Goal: Transaction & Acquisition: Purchase product/service

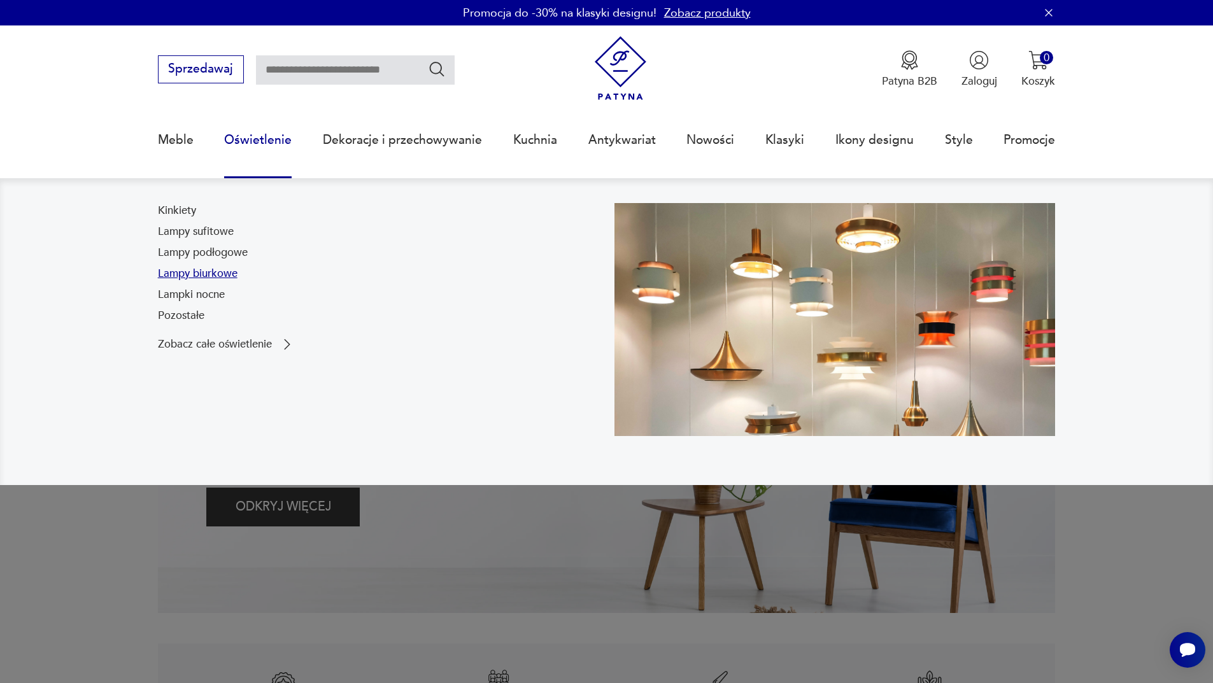
click at [210, 273] on link "Lampy biurkowe" at bounding box center [198, 273] width 80 height 15
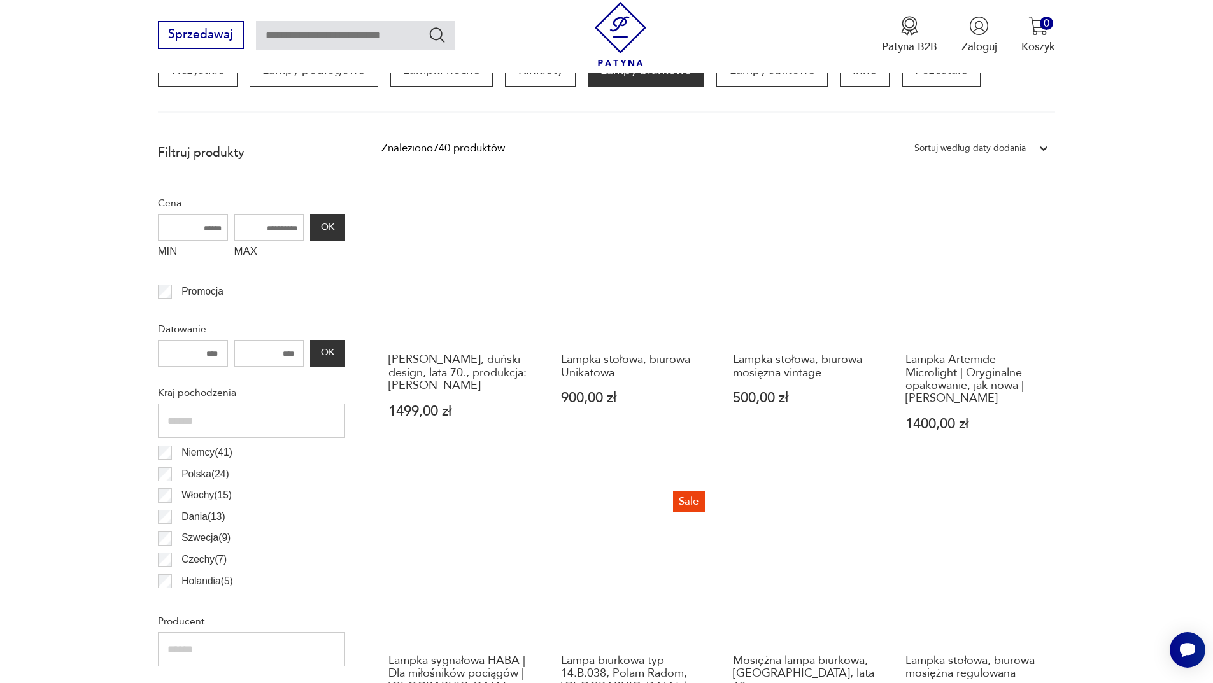
scroll to position [410, 0]
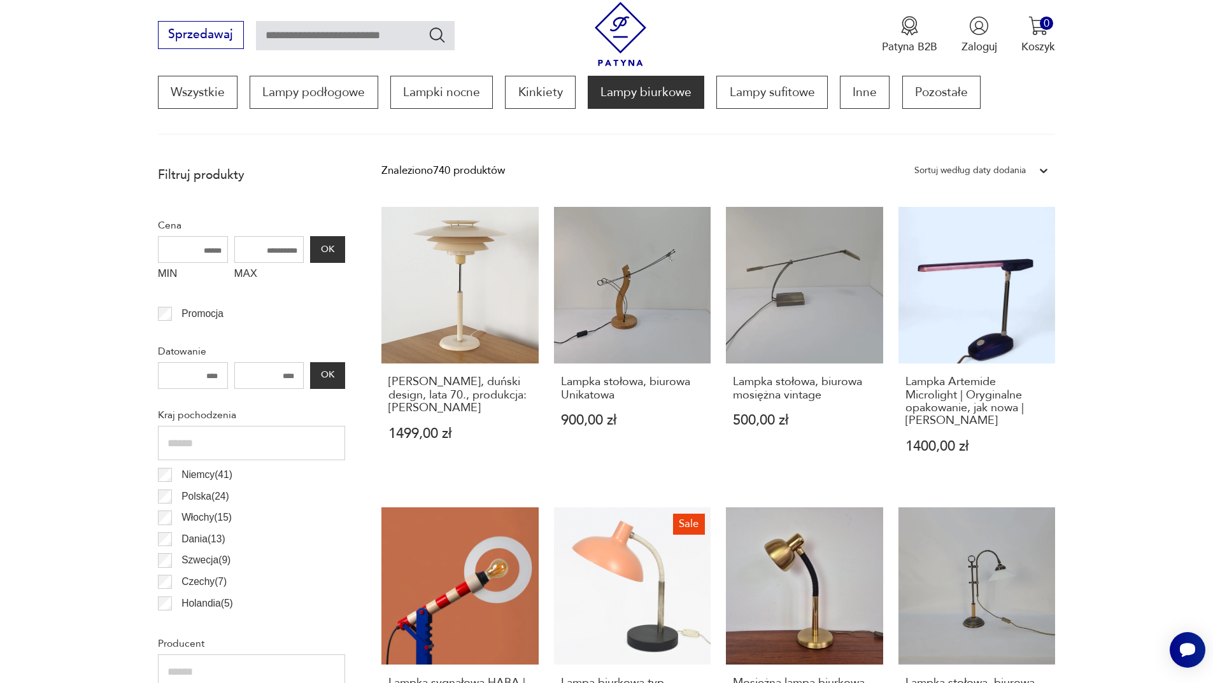
click at [1022, 178] on div "Sortuj według daty dodania" at bounding box center [969, 170] width 111 height 17
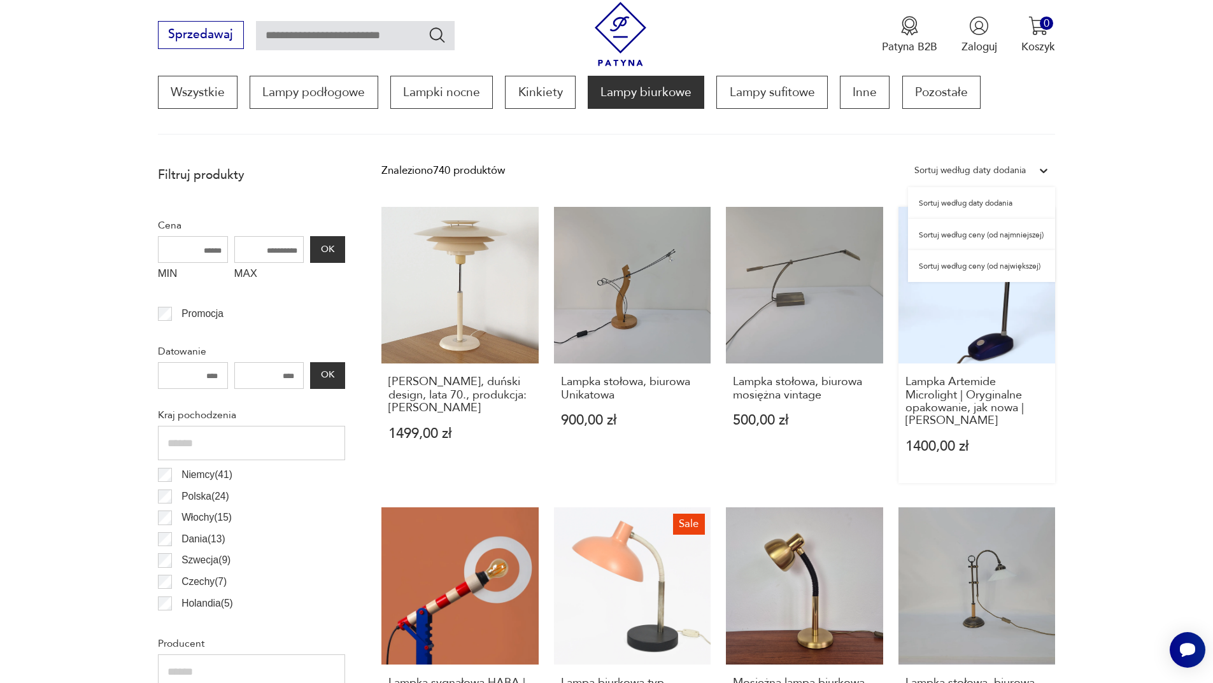
click at [978, 238] on div "Sortuj według ceny (od najmniejszej)" at bounding box center [981, 235] width 147 height 32
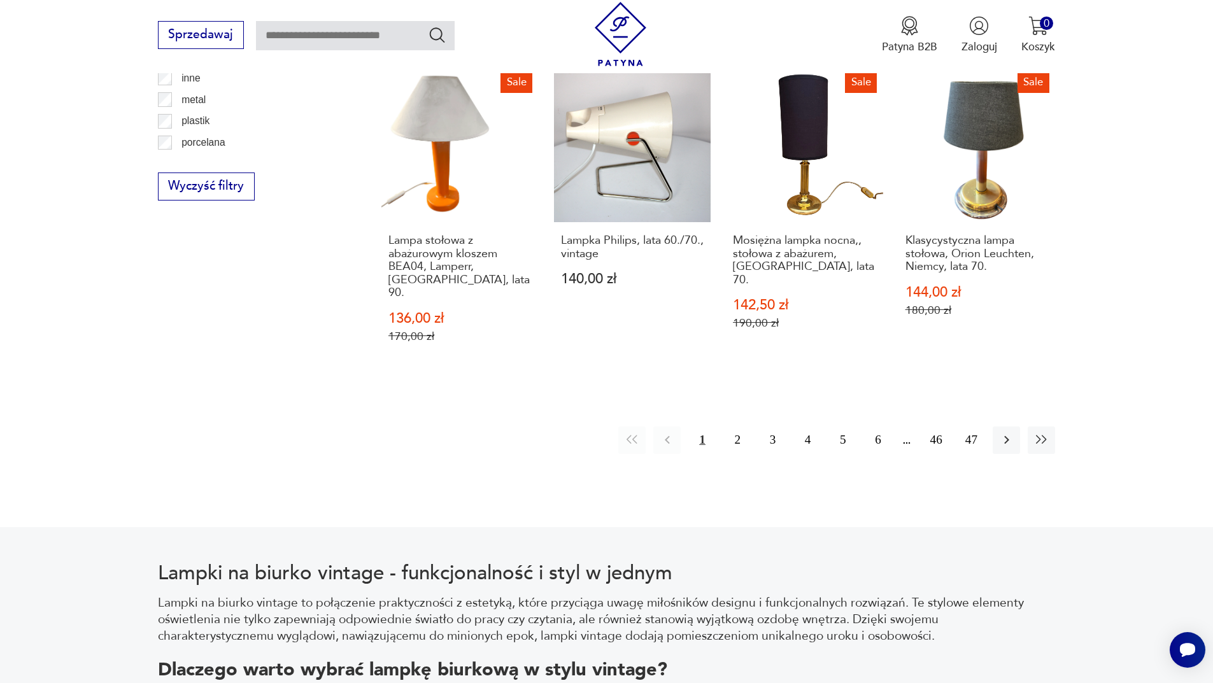
scroll to position [1524, 0]
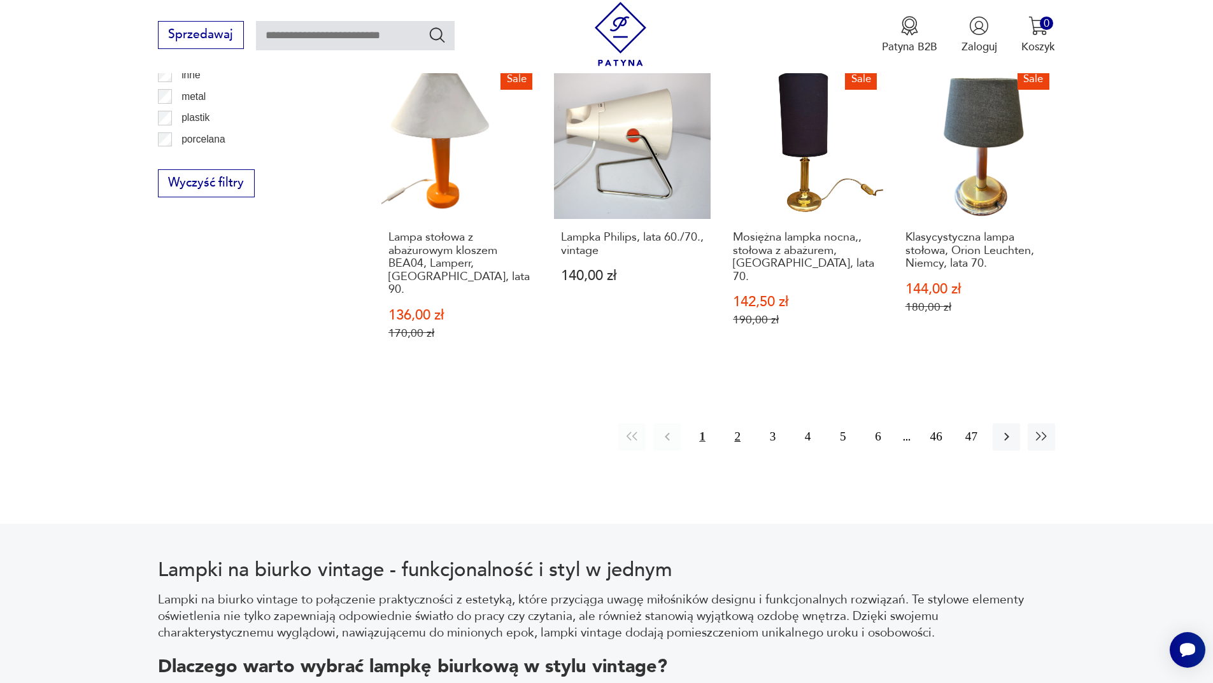
click at [732, 423] on button "2" at bounding box center [737, 436] width 27 height 27
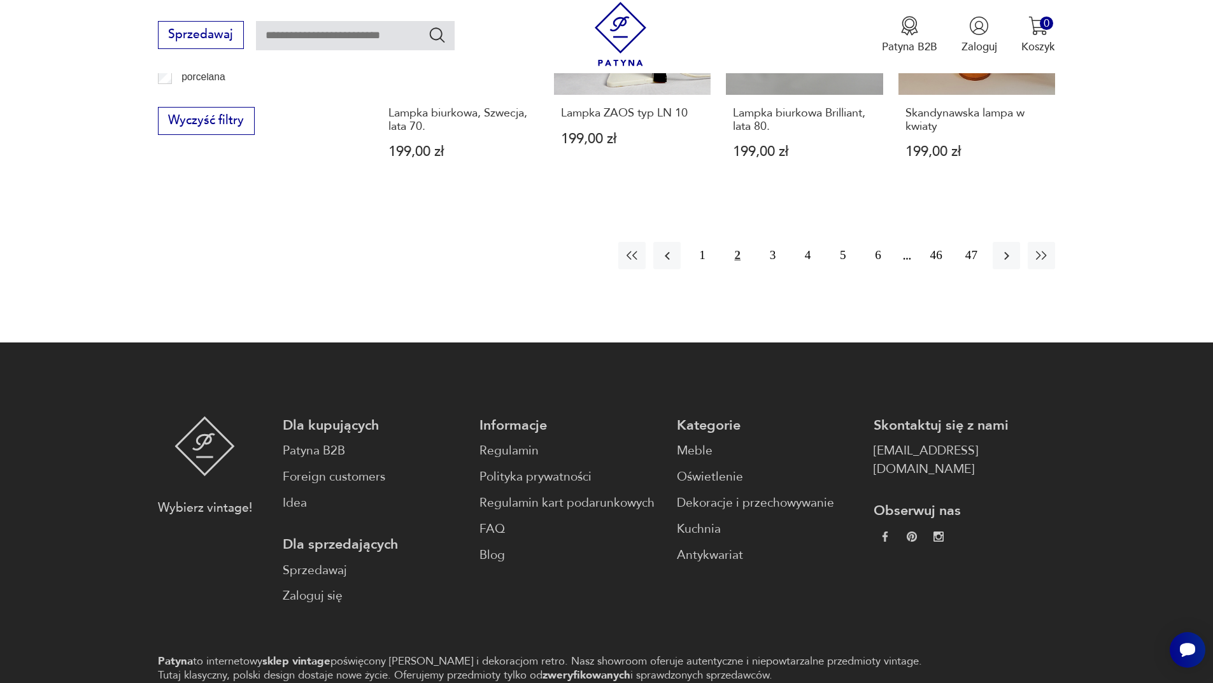
scroll to position [1587, 0]
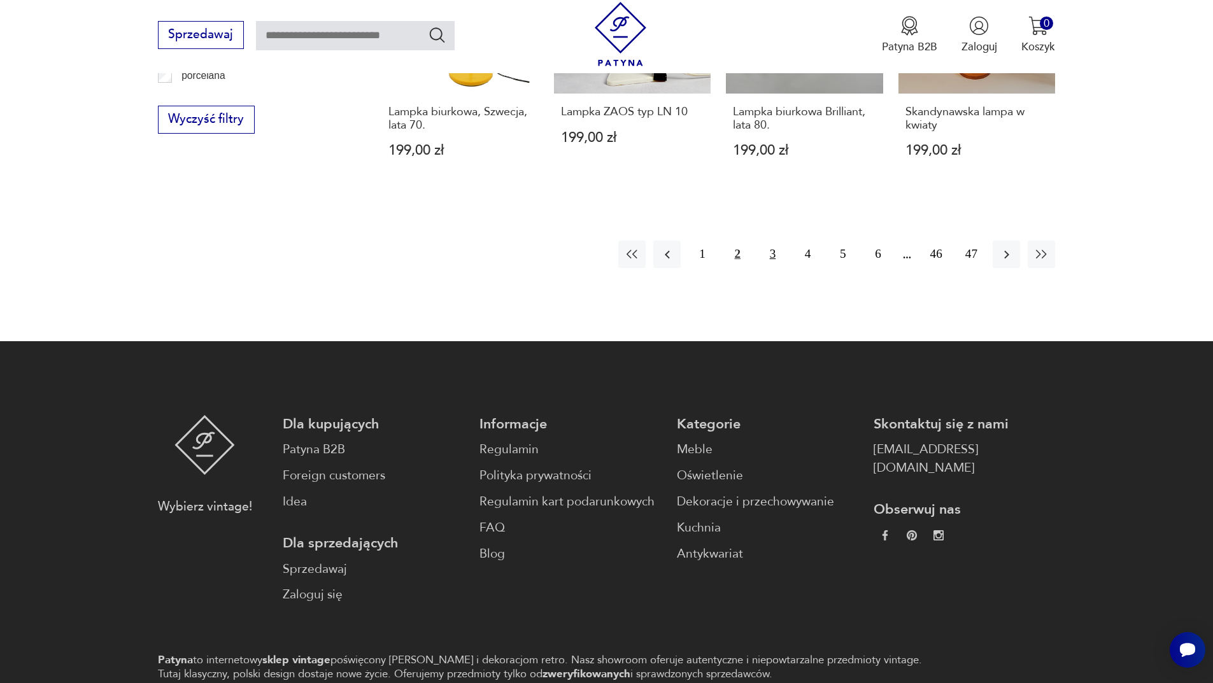
click at [768, 241] on button "3" at bounding box center [772, 254] width 27 height 27
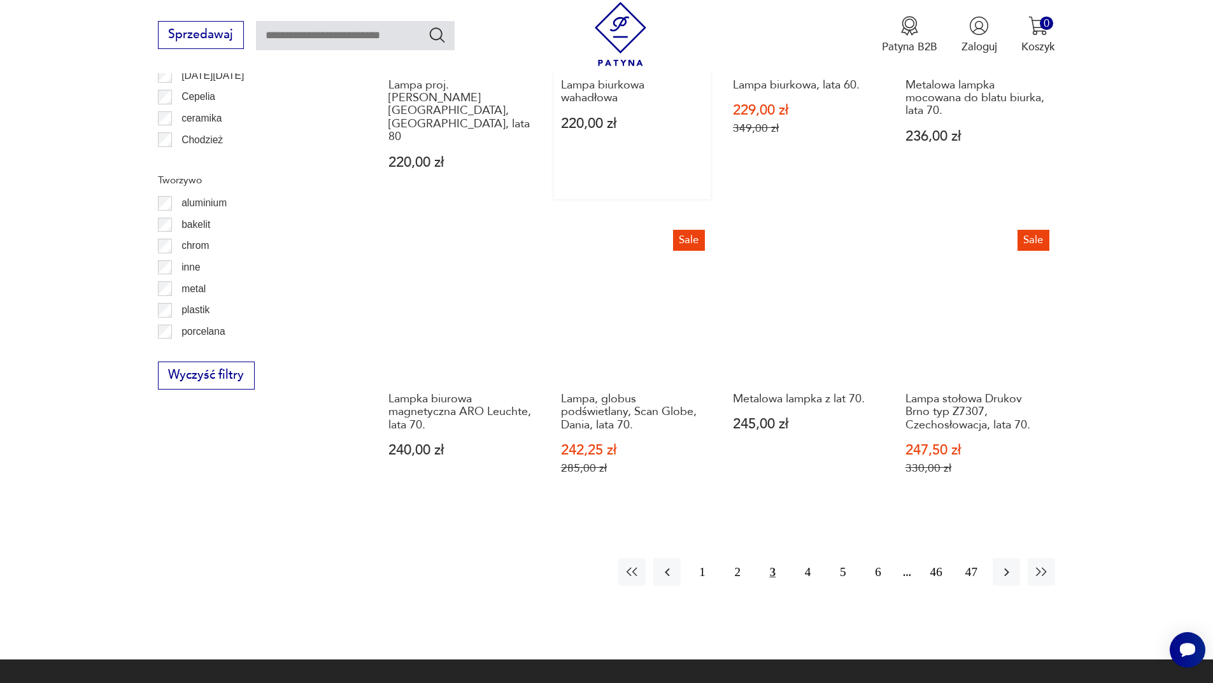
scroll to position [1333, 0]
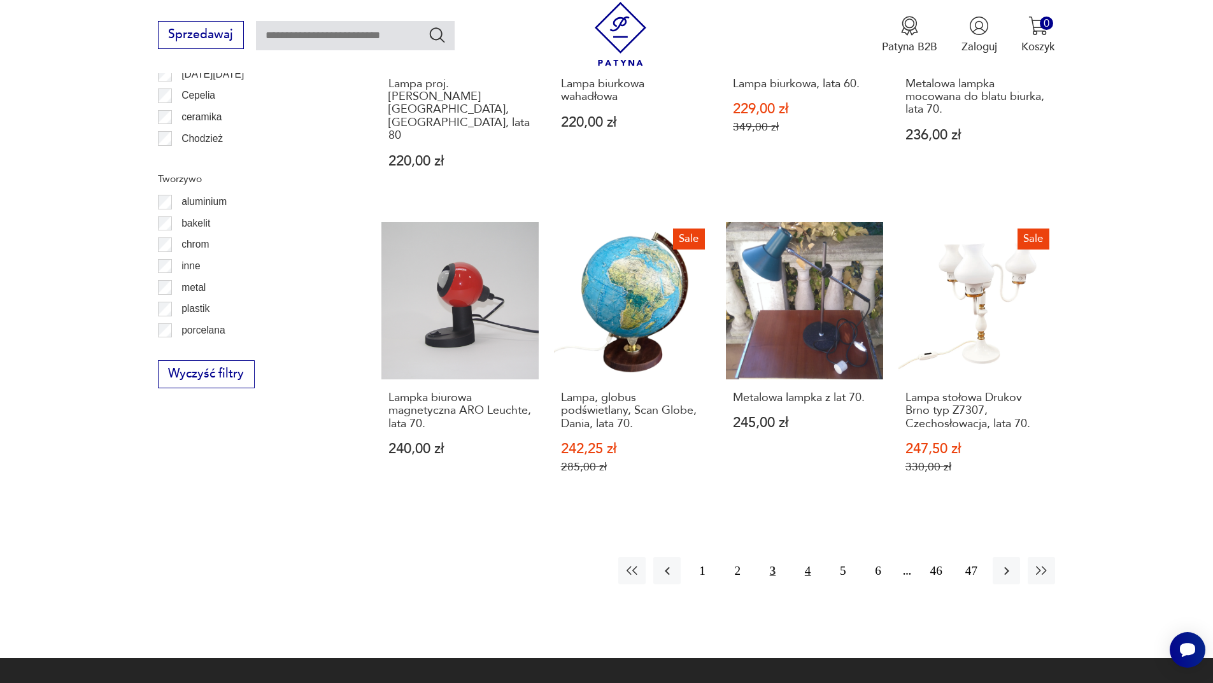
click at [808, 557] on button "4" at bounding box center [807, 570] width 27 height 27
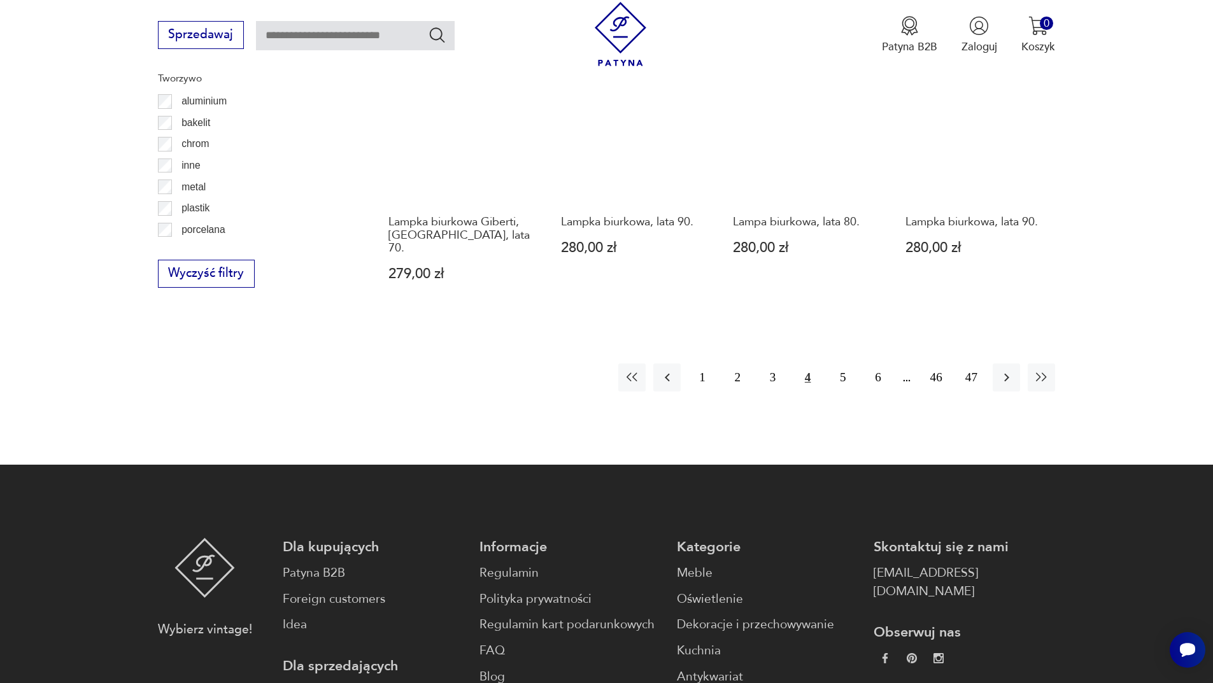
scroll to position [1460, 0]
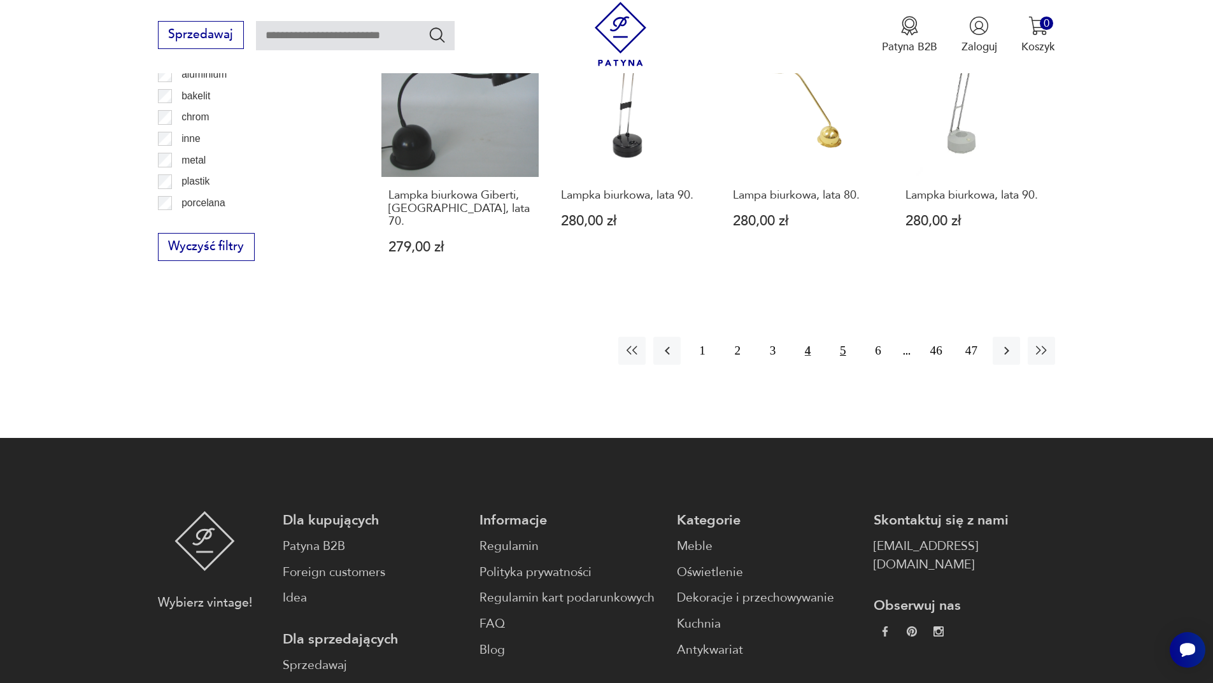
click at [838, 337] on button "5" at bounding box center [842, 350] width 27 height 27
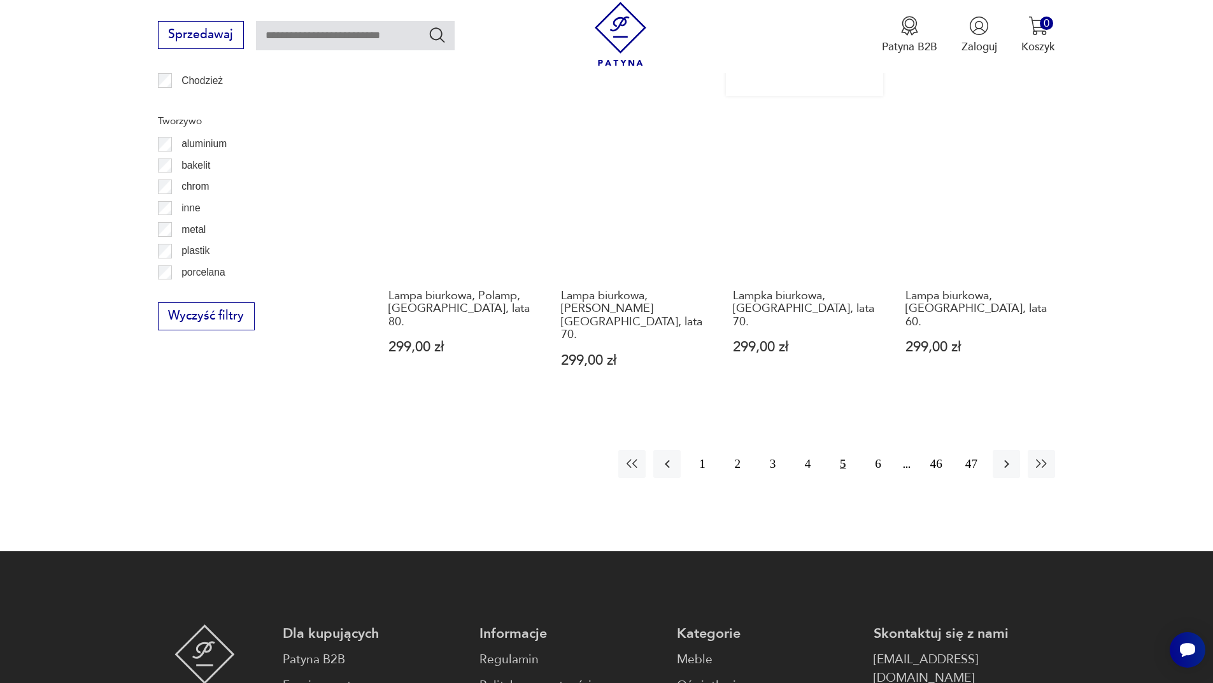
scroll to position [1396, 0]
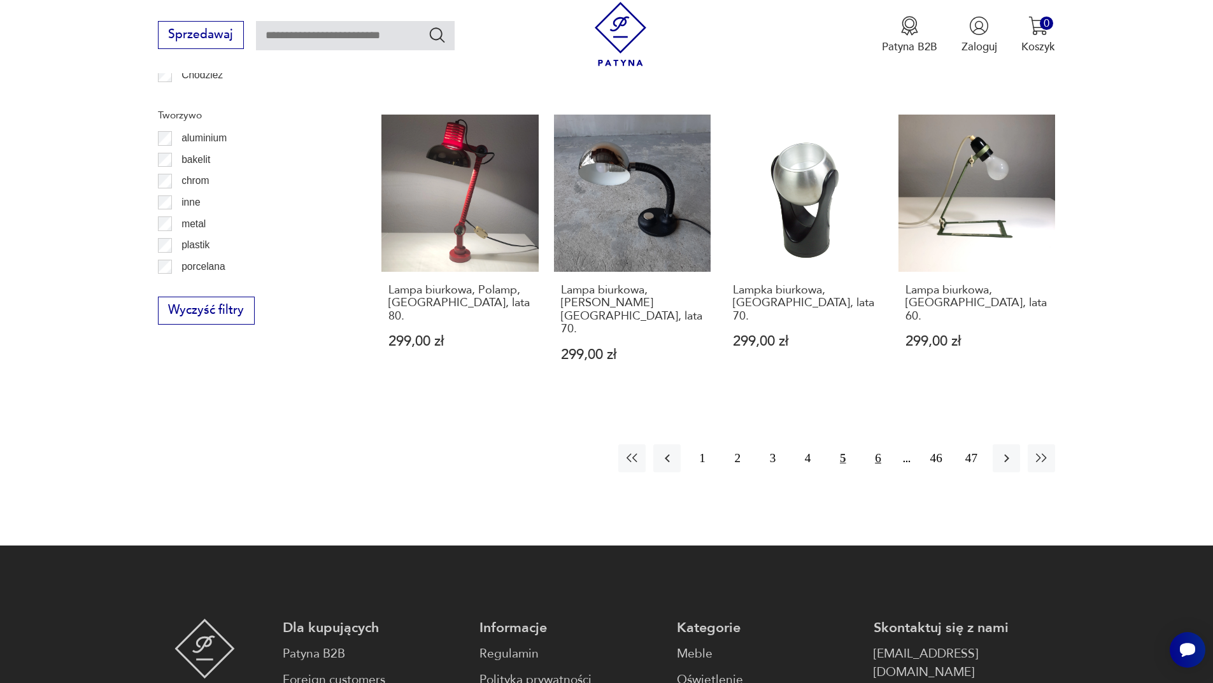
click at [871, 444] on button "6" at bounding box center [877, 457] width 27 height 27
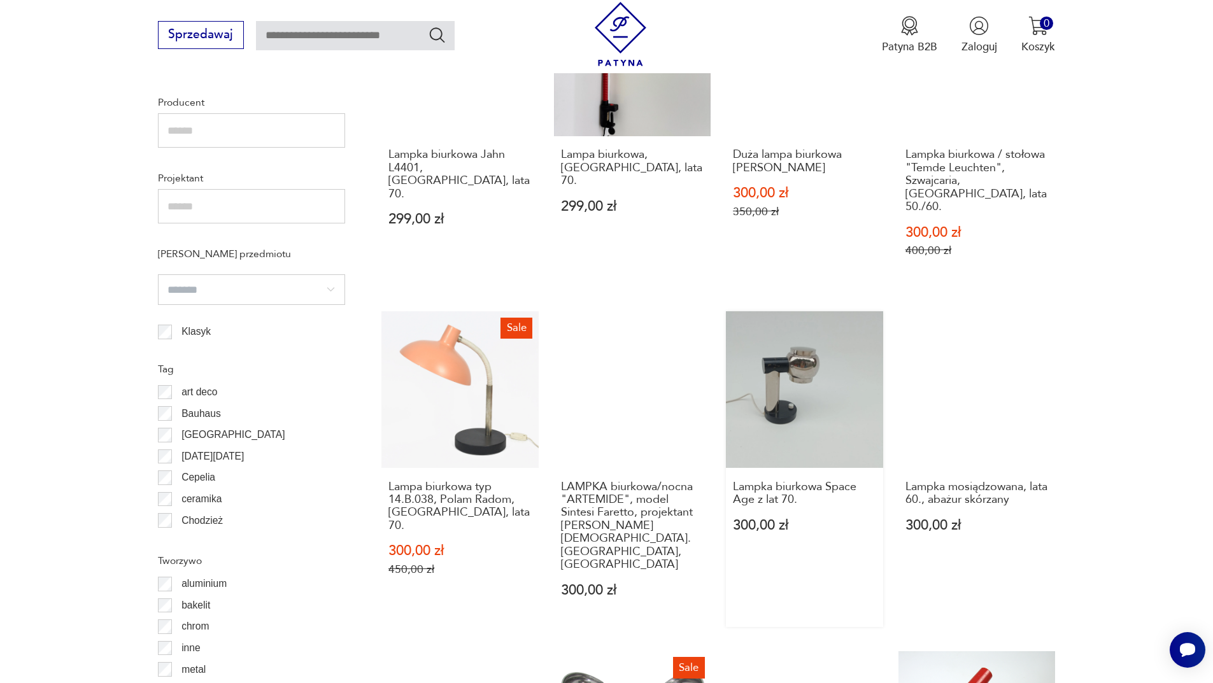
scroll to position [1269, 0]
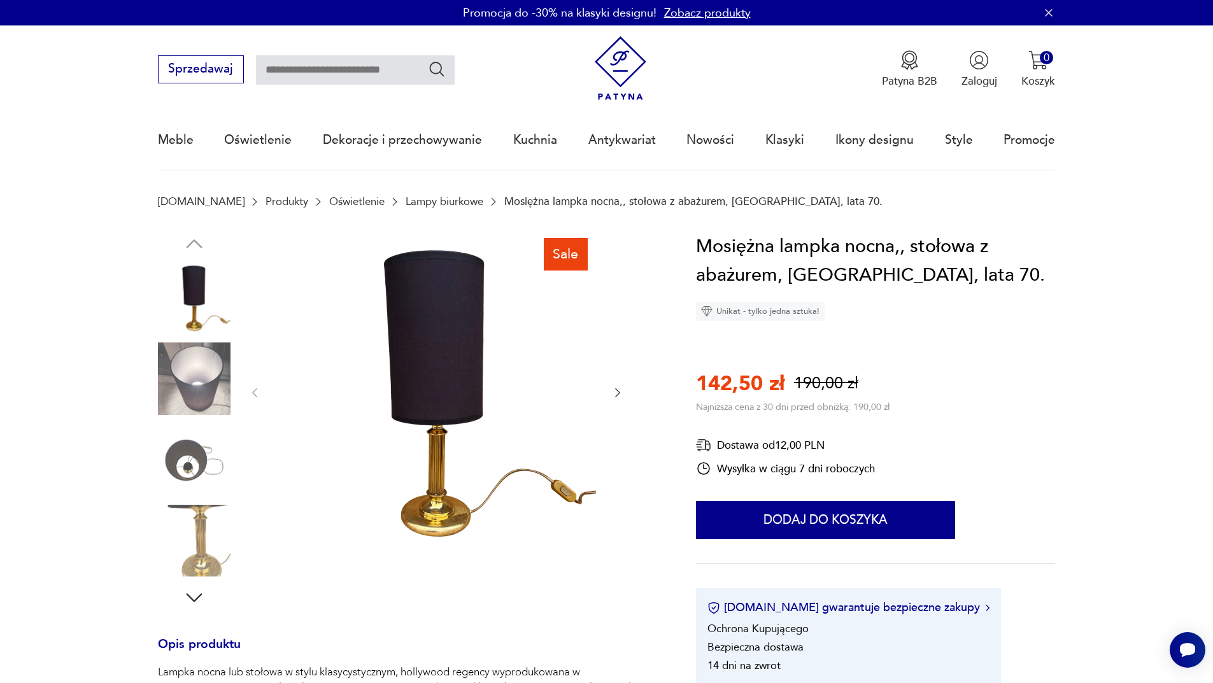
click at [188, 382] on img at bounding box center [194, 378] width 73 height 73
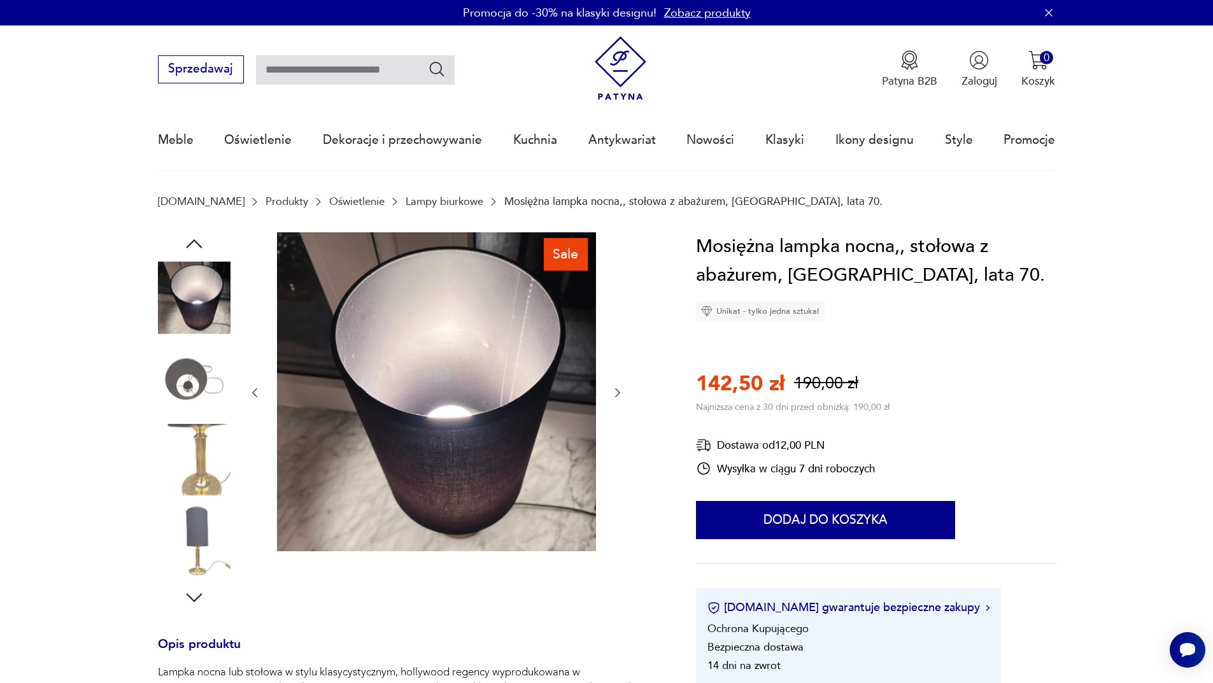
click at [194, 392] on img at bounding box center [194, 378] width 73 height 73
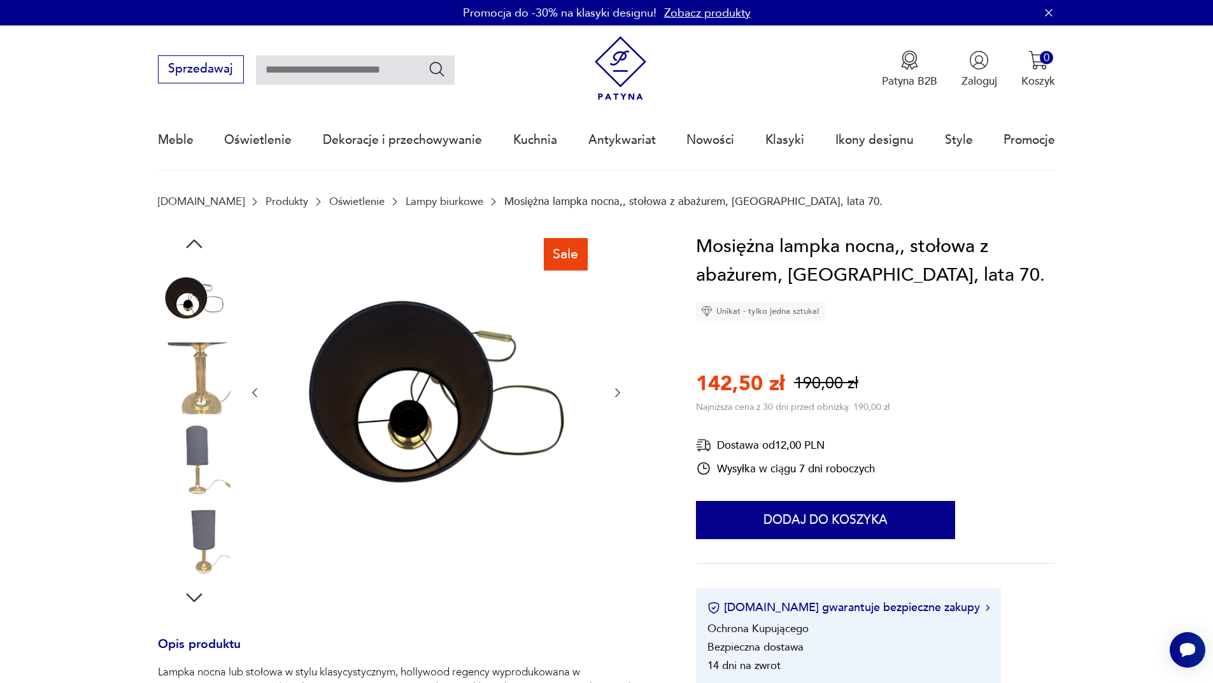
click at [195, 447] on img at bounding box center [194, 460] width 73 height 73
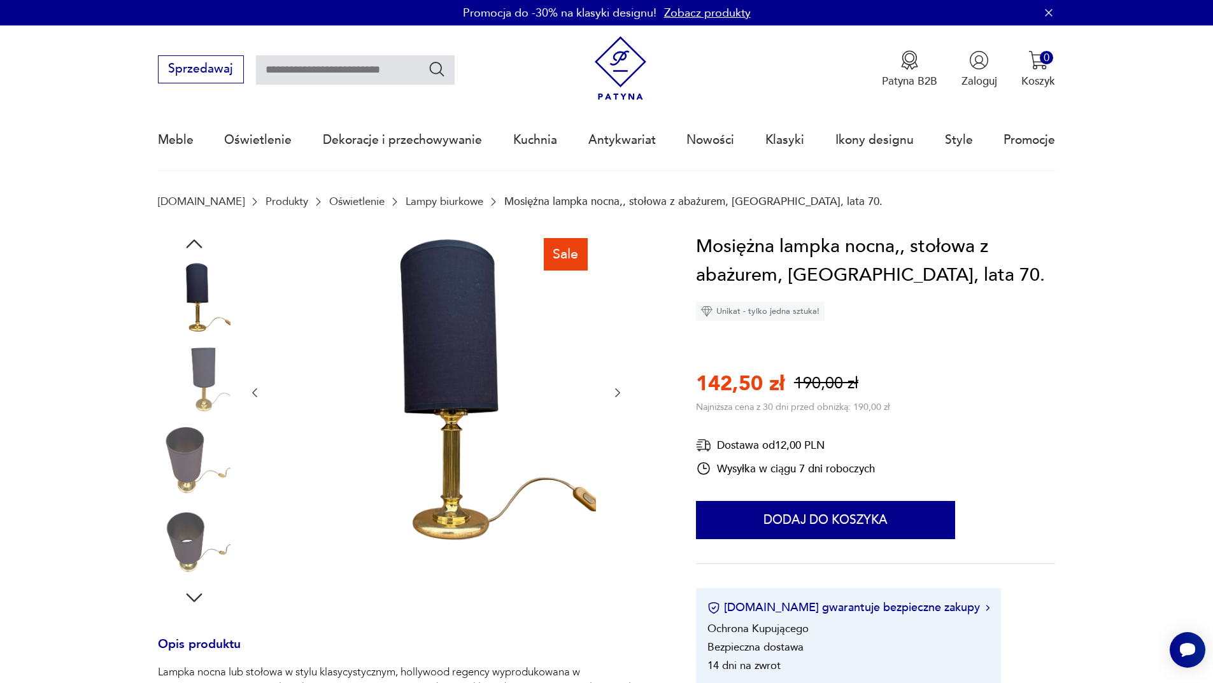
click at [200, 528] on img at bounding box center [194, 541] width 73 height 73
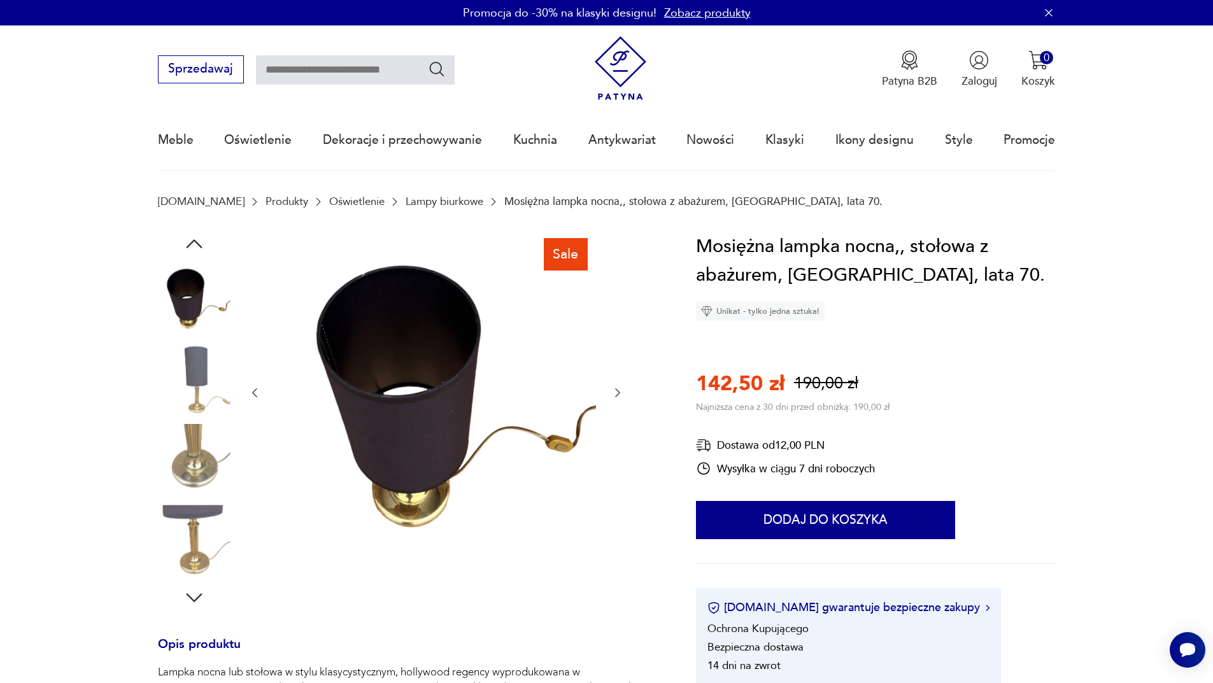
click at [187, 591] on icon "button" at bounding box center [194, 597] width 23 height 23
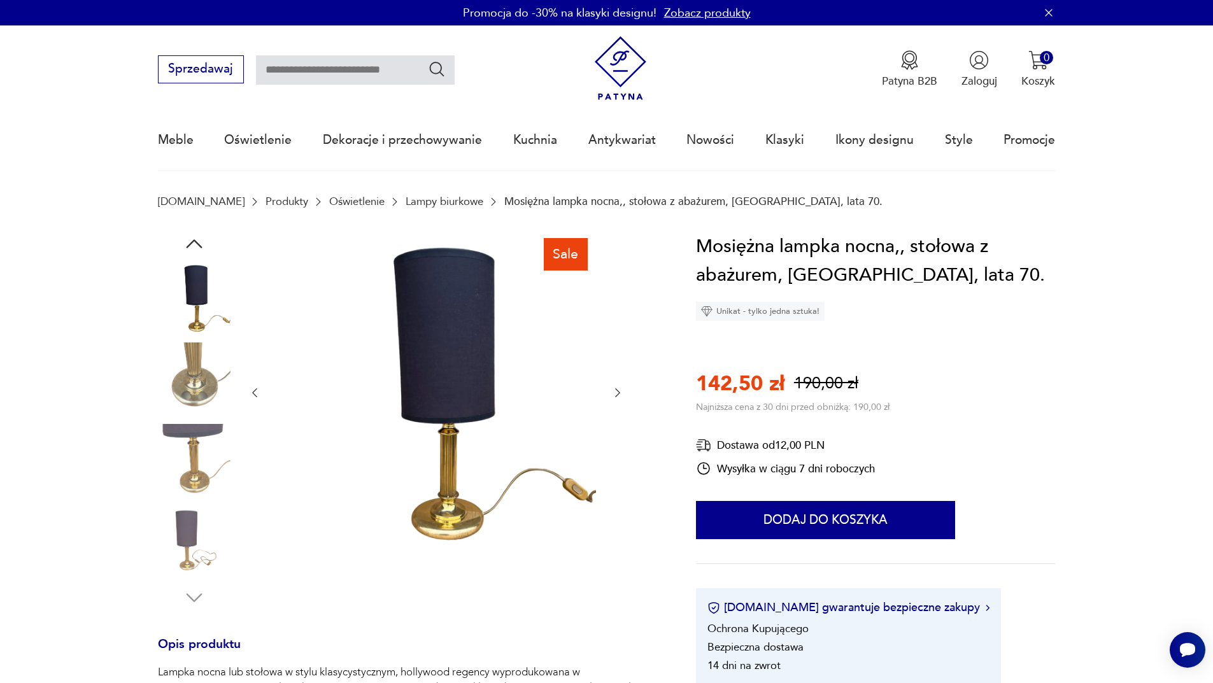
click at [460, 532] on img at bounding box center [436, 391] width 319 height 319
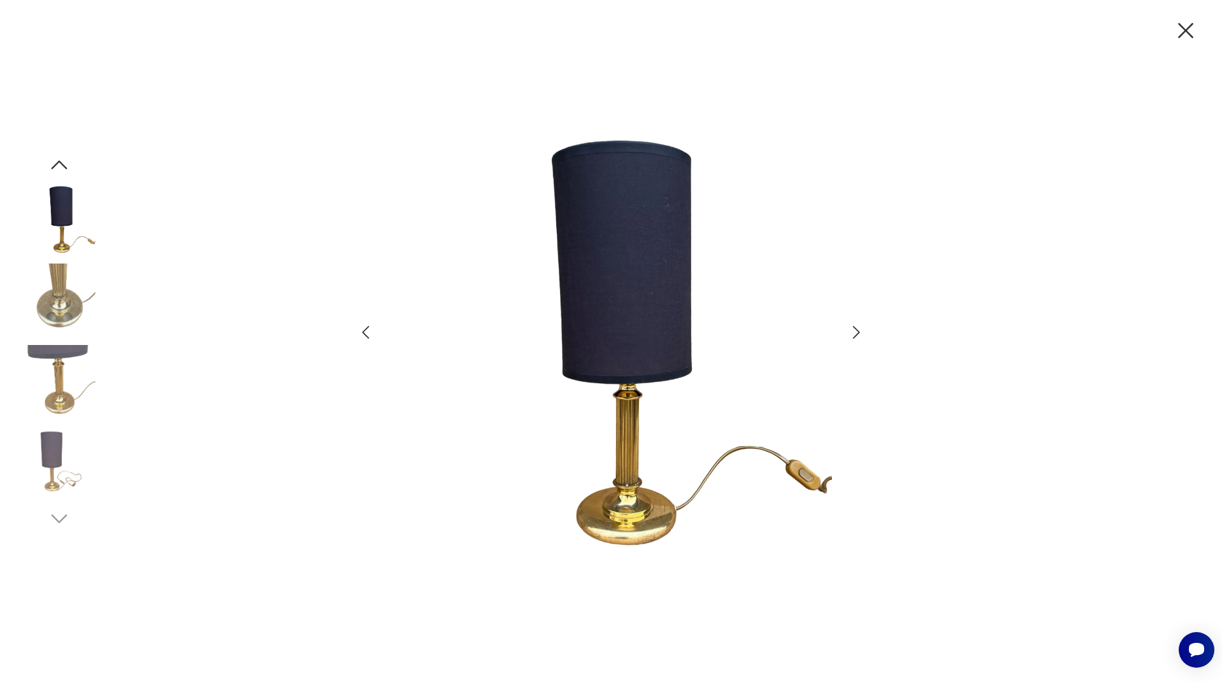
click at [376, 329] on div at bounding box center [610, 341] width 509 height 549
click at [367, 334] on icon "button" at bounding box center [365, 332] width 18 height 18
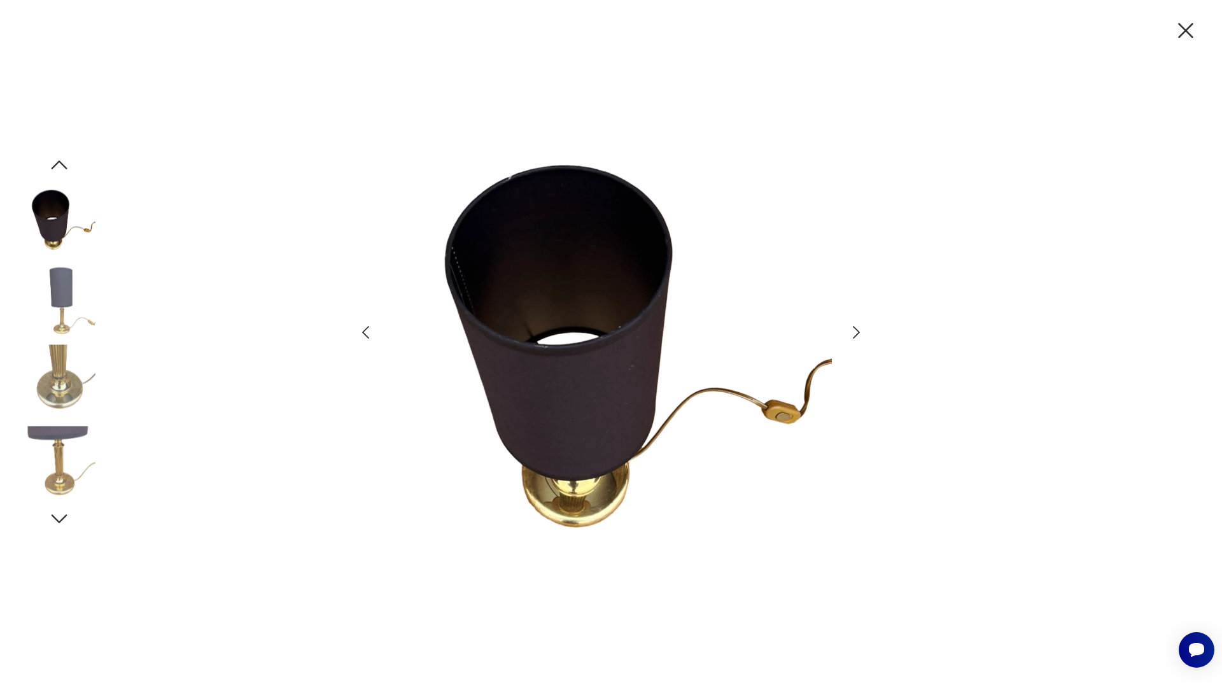
click at [367, 334] on icon "button" at bounding box center [365, 332] width 18 height 18
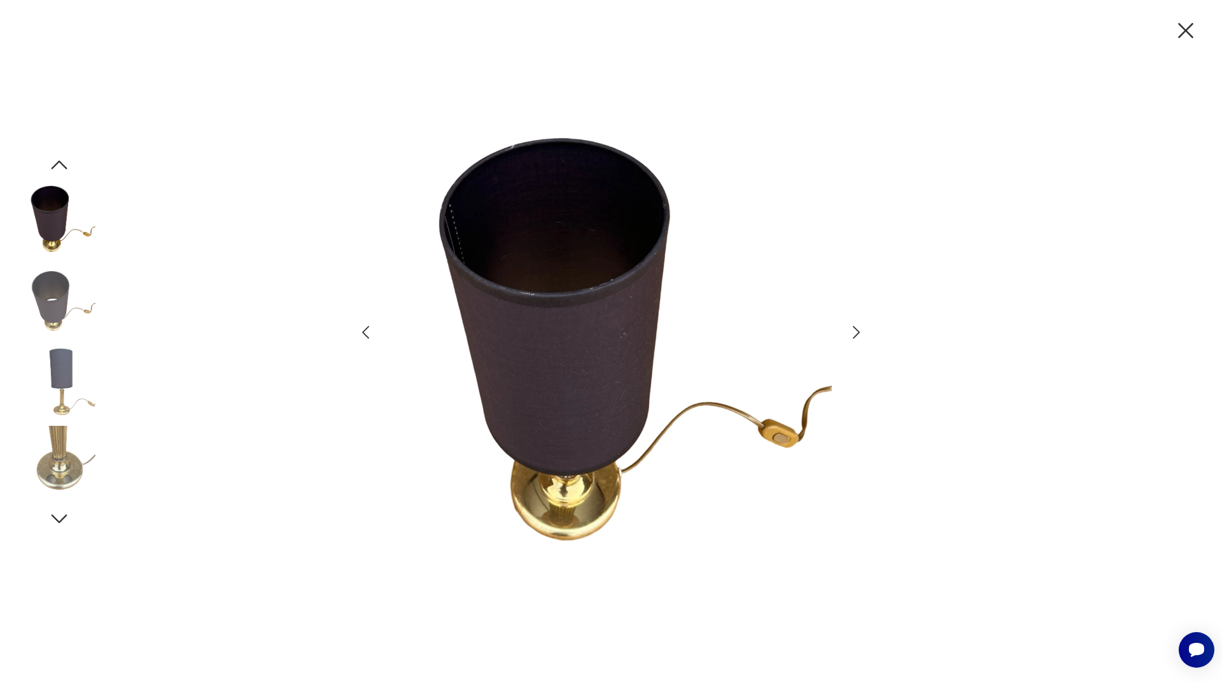
click at [367, 334] on icon "button" at bounding box center [365, 332] width 18 height 18
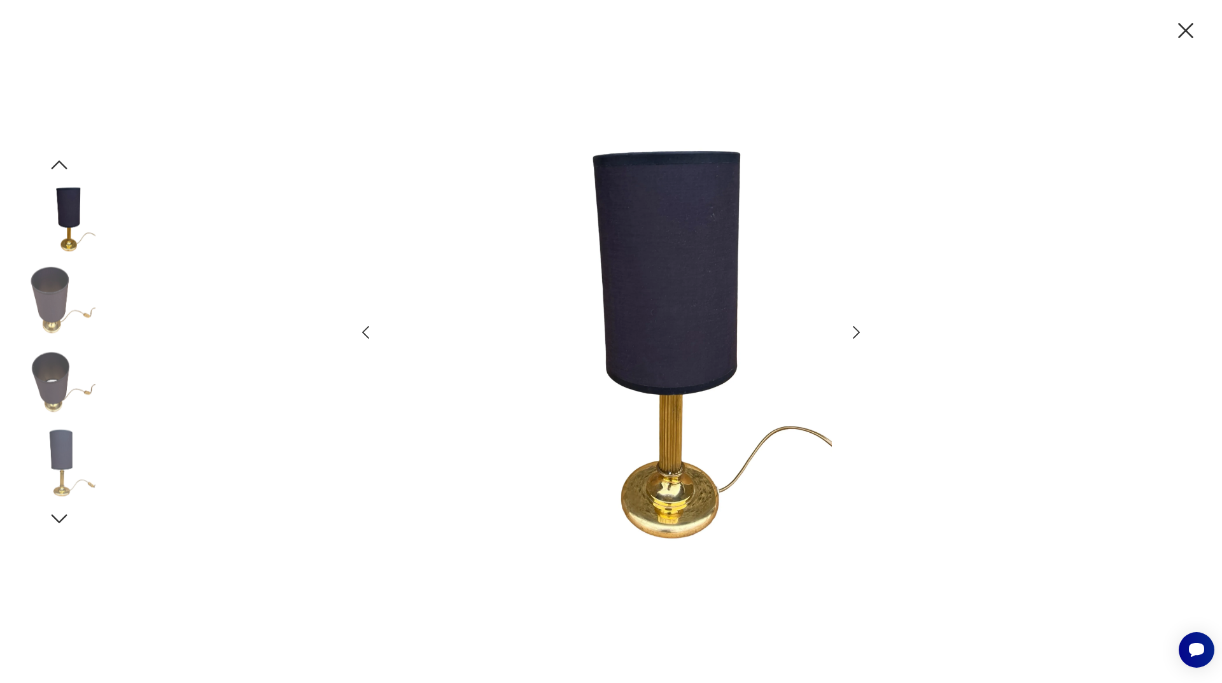
click at [367, 334] on icon "button" at bounding box center [365, 332] width 18 height 18
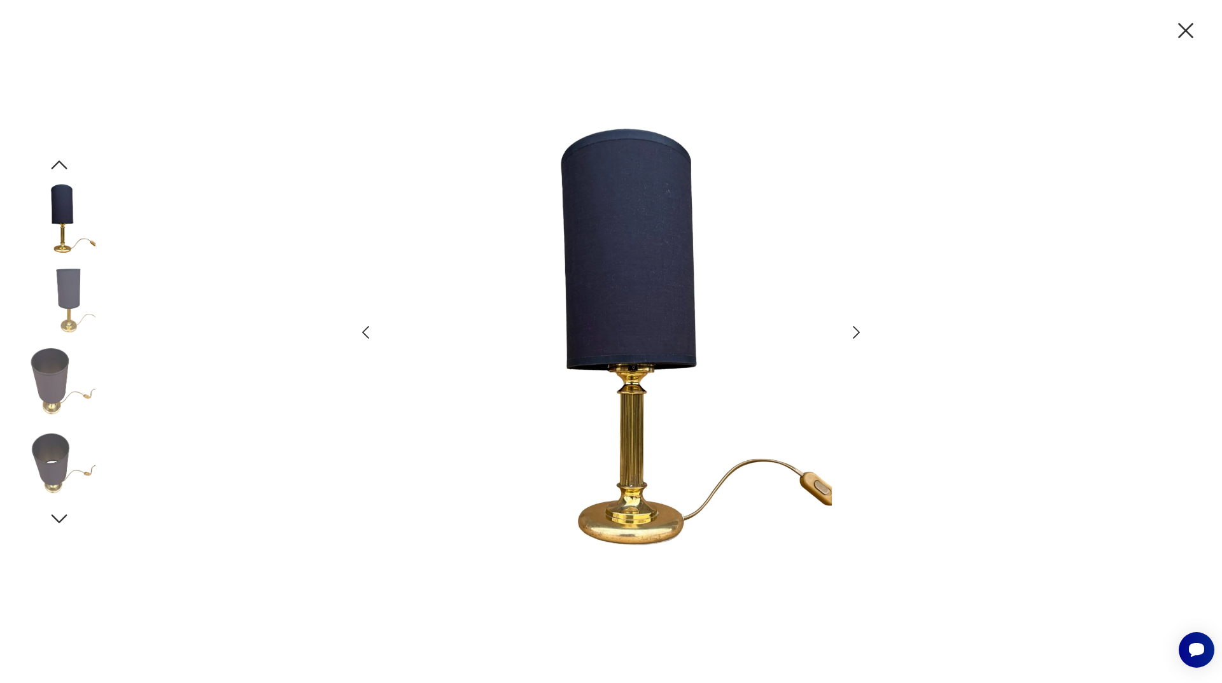
click at [367, 334] on icon "button" at bounding box center [365, 332] width 18 height 18
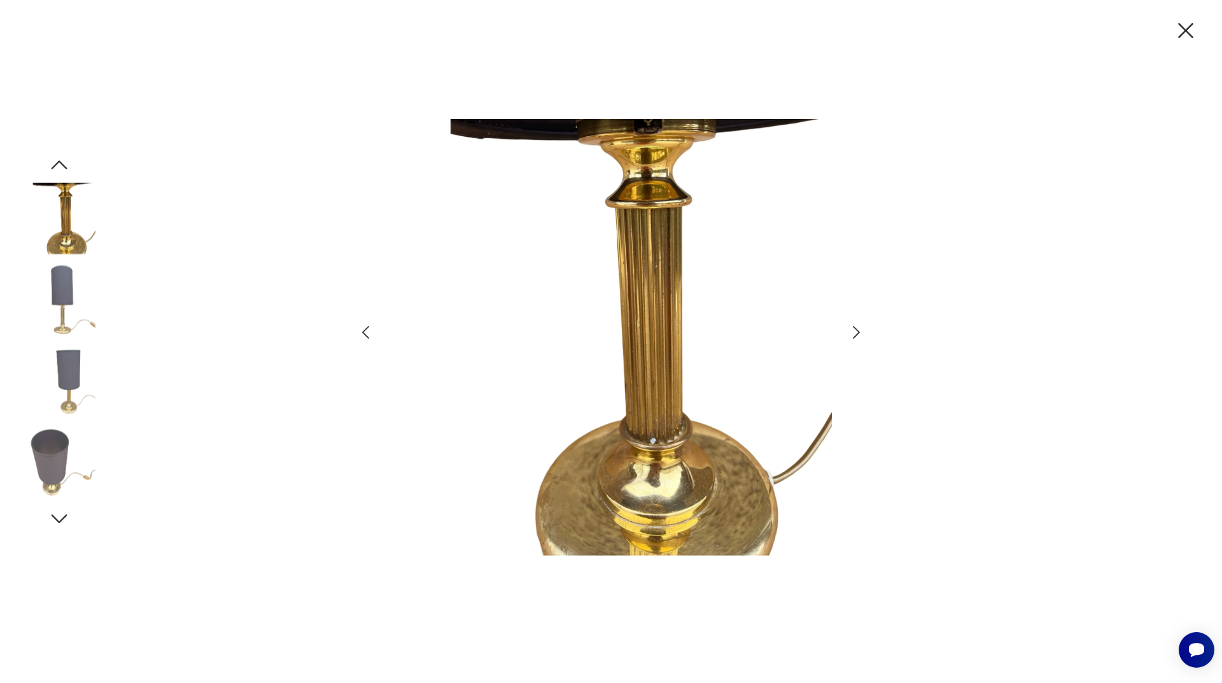
click at [367, 334] on icon "button" at bounding box center [365, 332] width 18 height 18
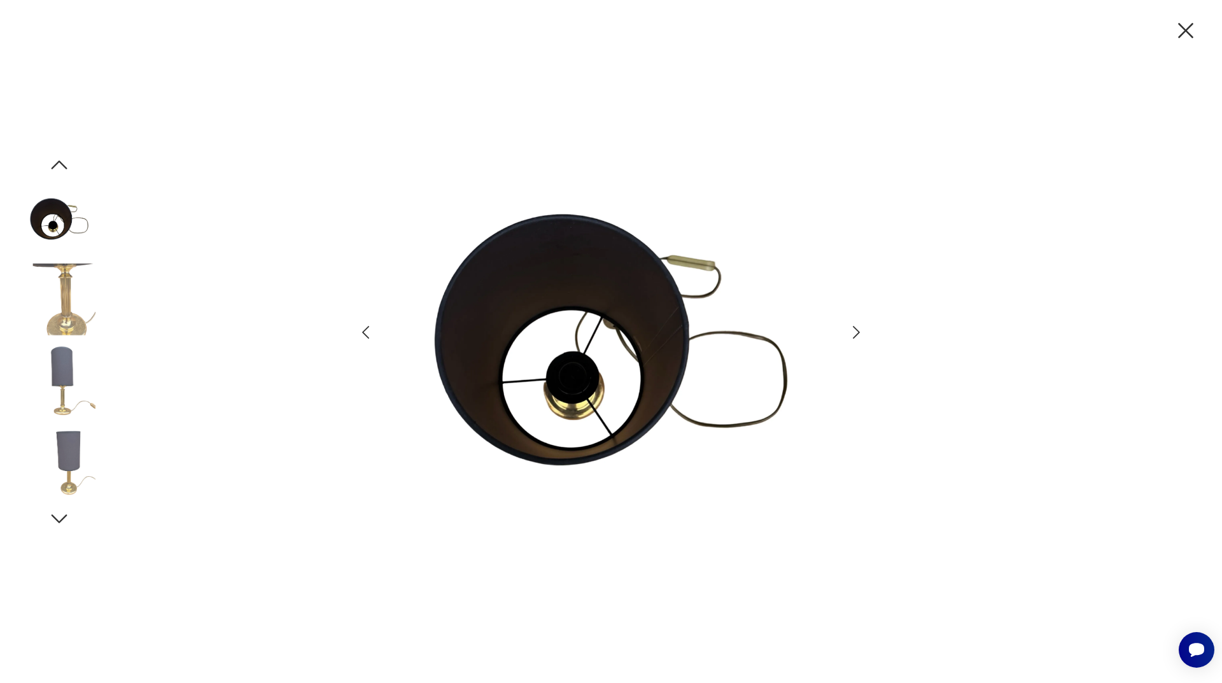
click at [367, 334] on icon "button" at bounding box center [365, 332] width 18 height 18
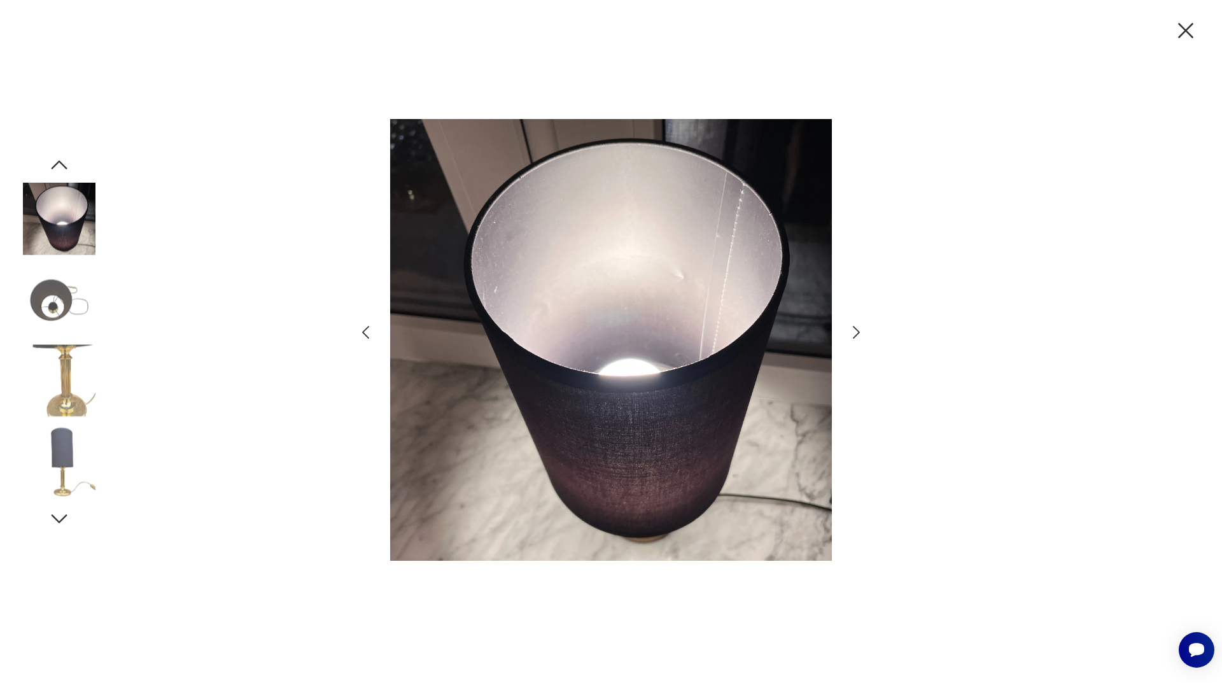
click at [367, 334] on icon "button" at bounding box center [365, 332] width 18 height 18
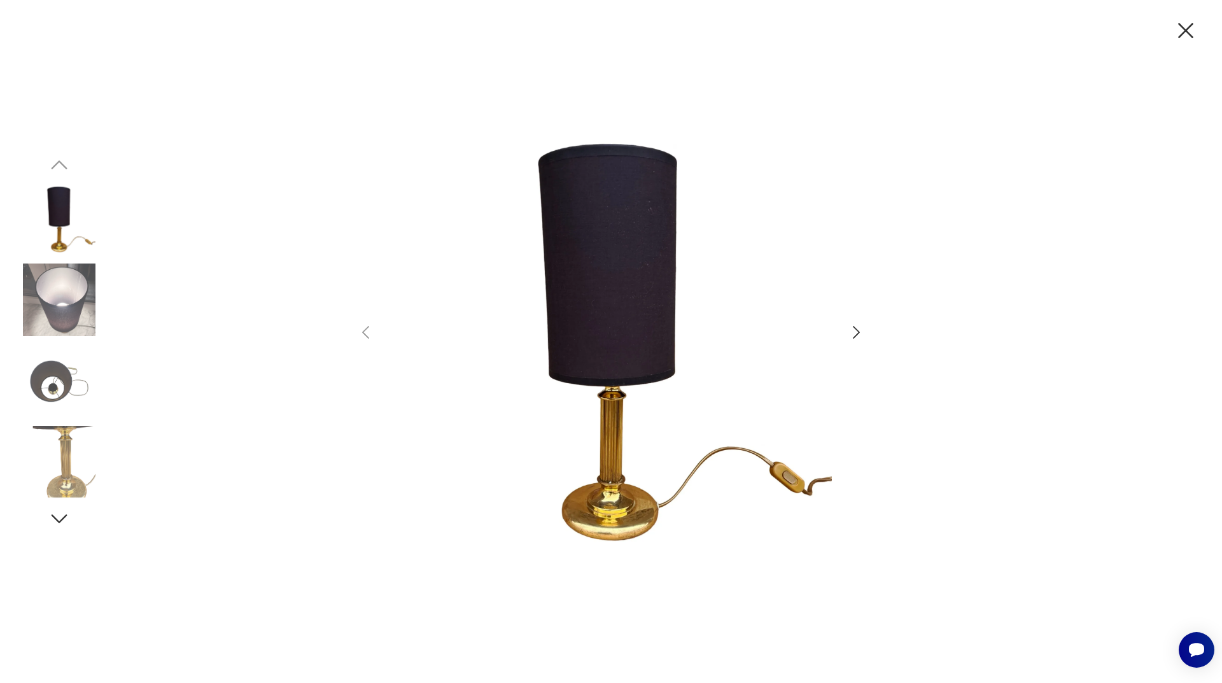
click at [1185, 33] on icon "button" at bounding box center [1185, 30] width 27 height 27
